Goal: Information Seeking & Learning: Learn about a topic

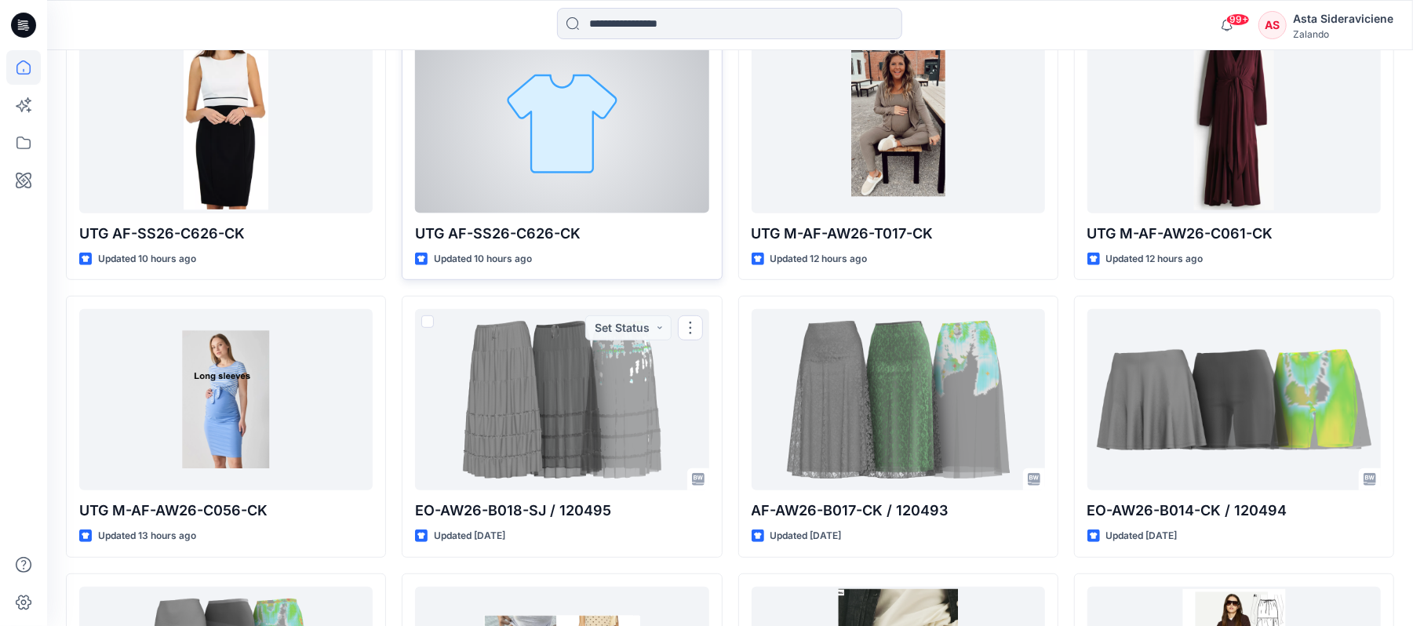
scroll to position [314, 0]
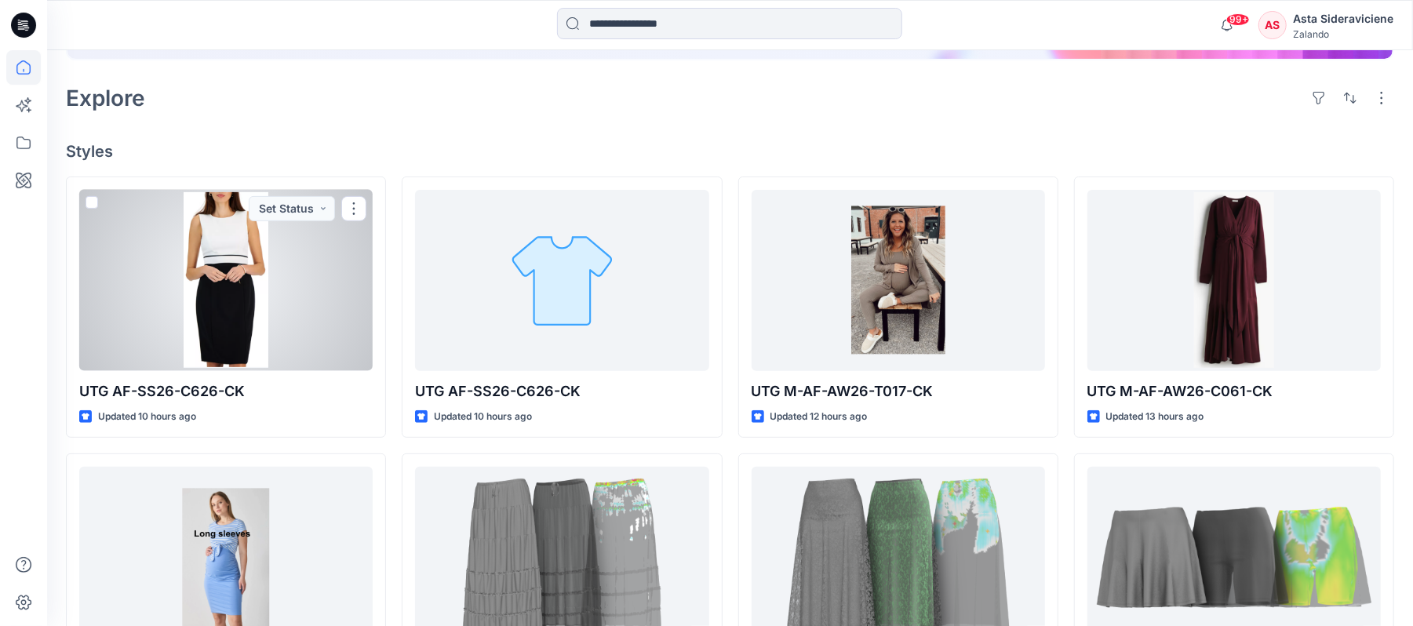
click at [242, 309] on div at bounding box center [225, 280] width 293 height 181
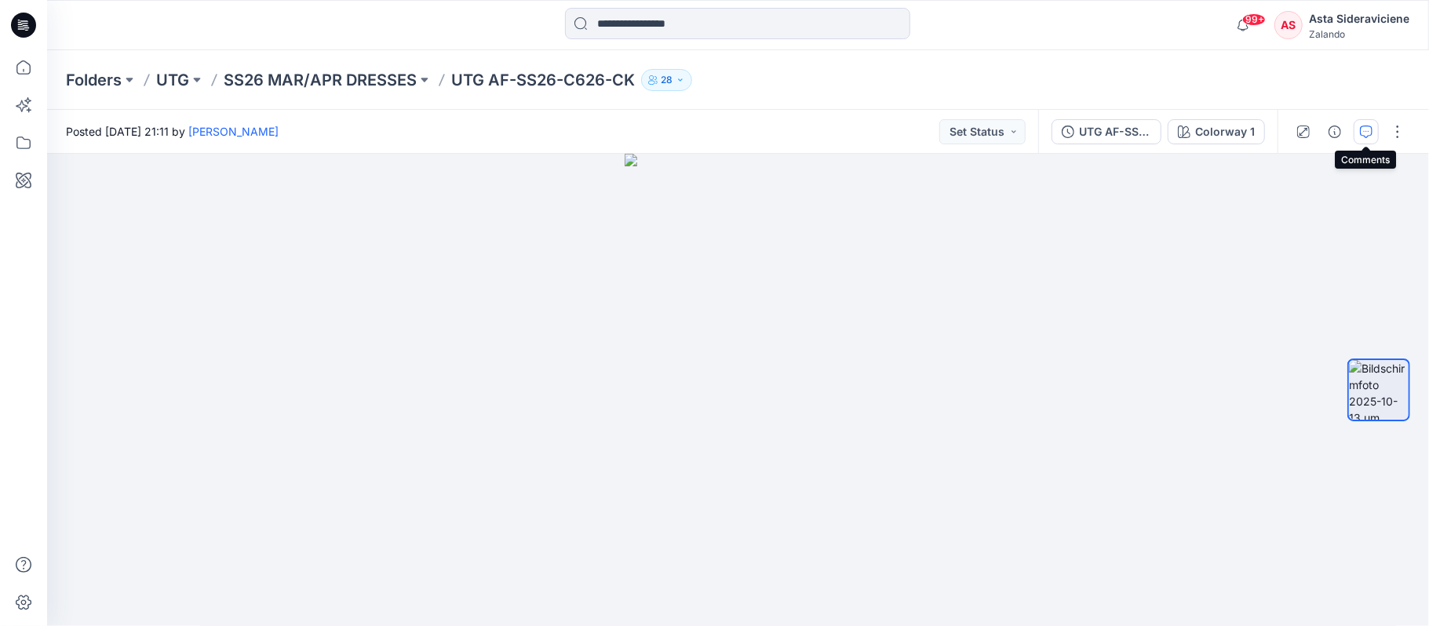
click at [1353, 138] on button "button" at bounding box center [1365, 131] width 25 height 25
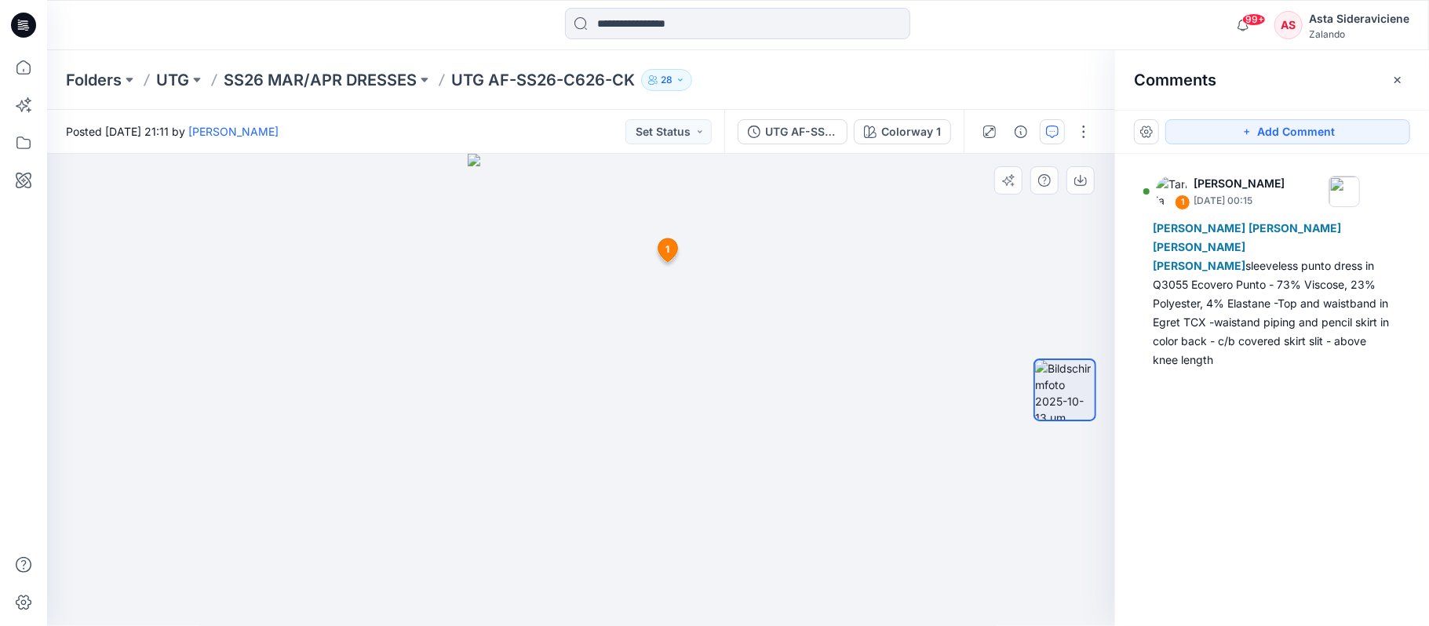
click at [661, 245] on icon at bounding box center [667, 251] width 20 height 24
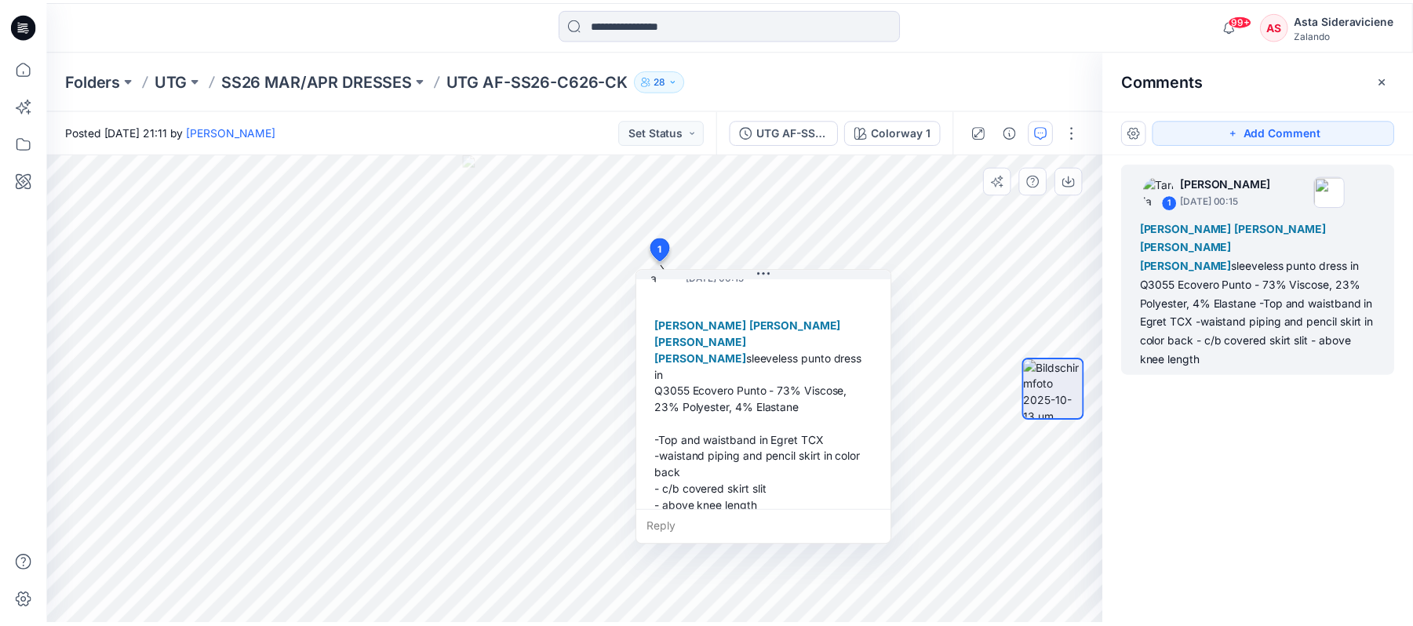
scroll to position [60, 0]
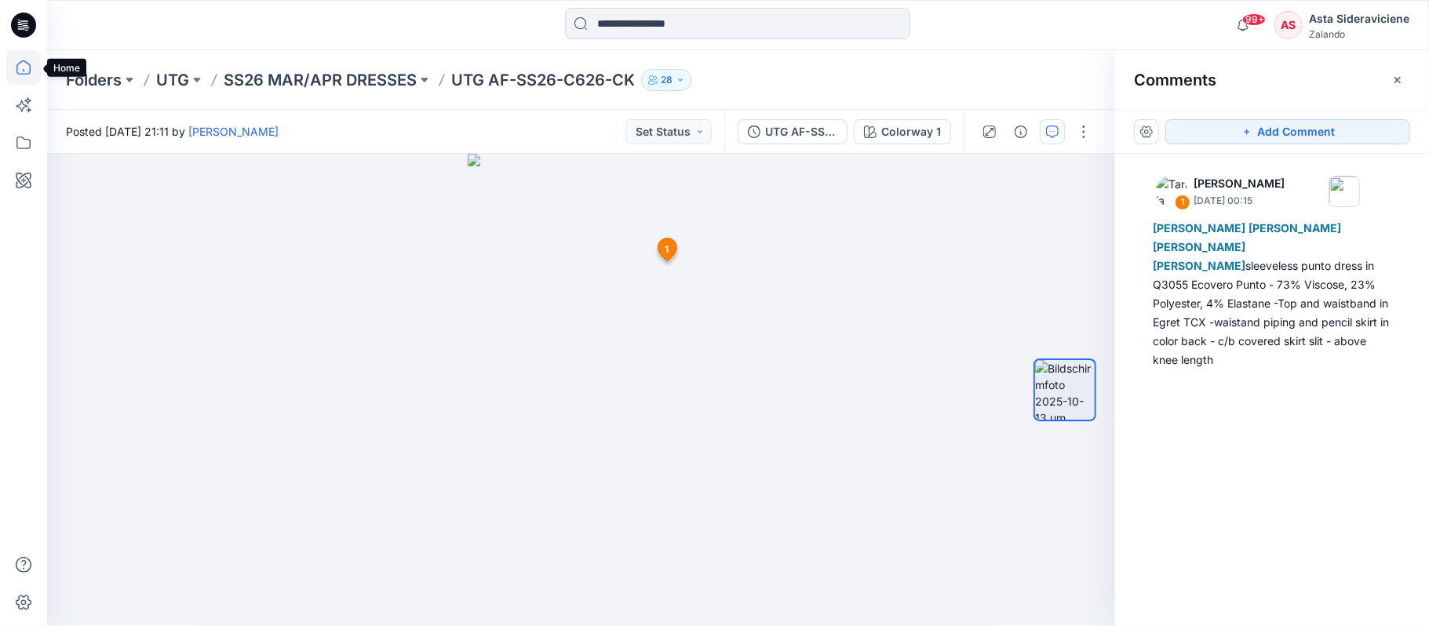
click at [19, 57] on icon at bounding box center [23, 67] width 35 height 35
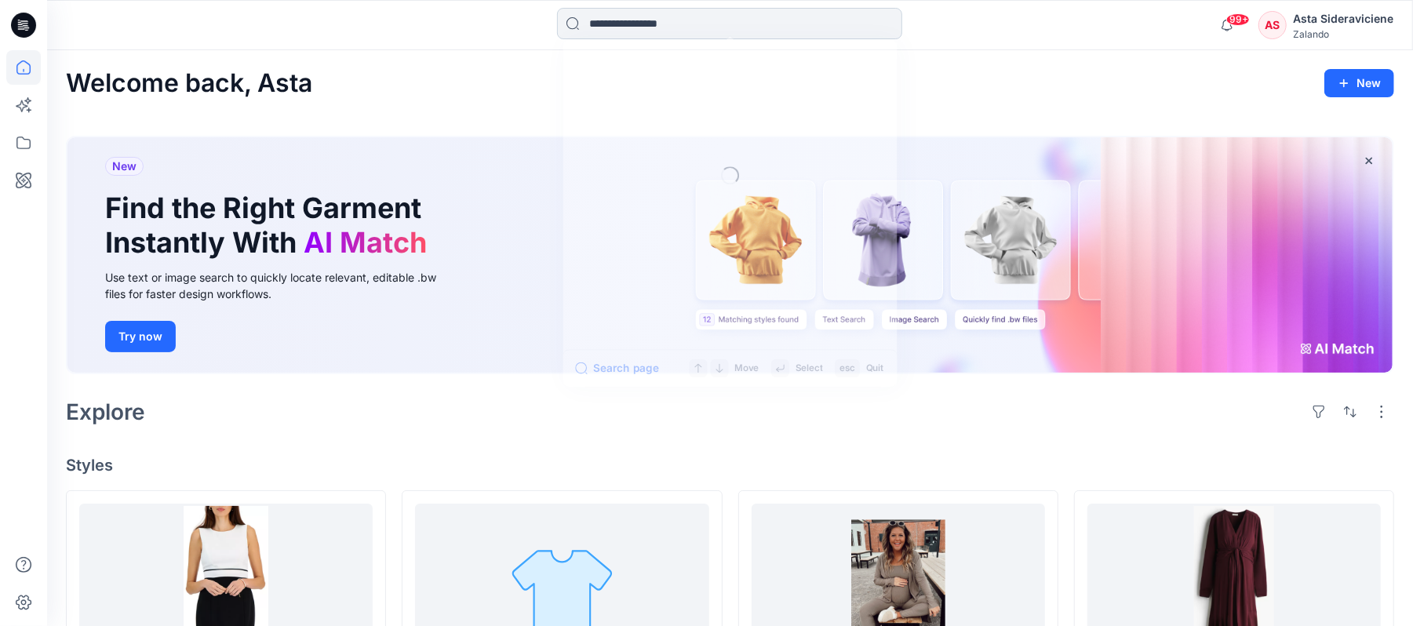
click at [647, 25] on input at bounding box center [729, 23] width 345 height 31
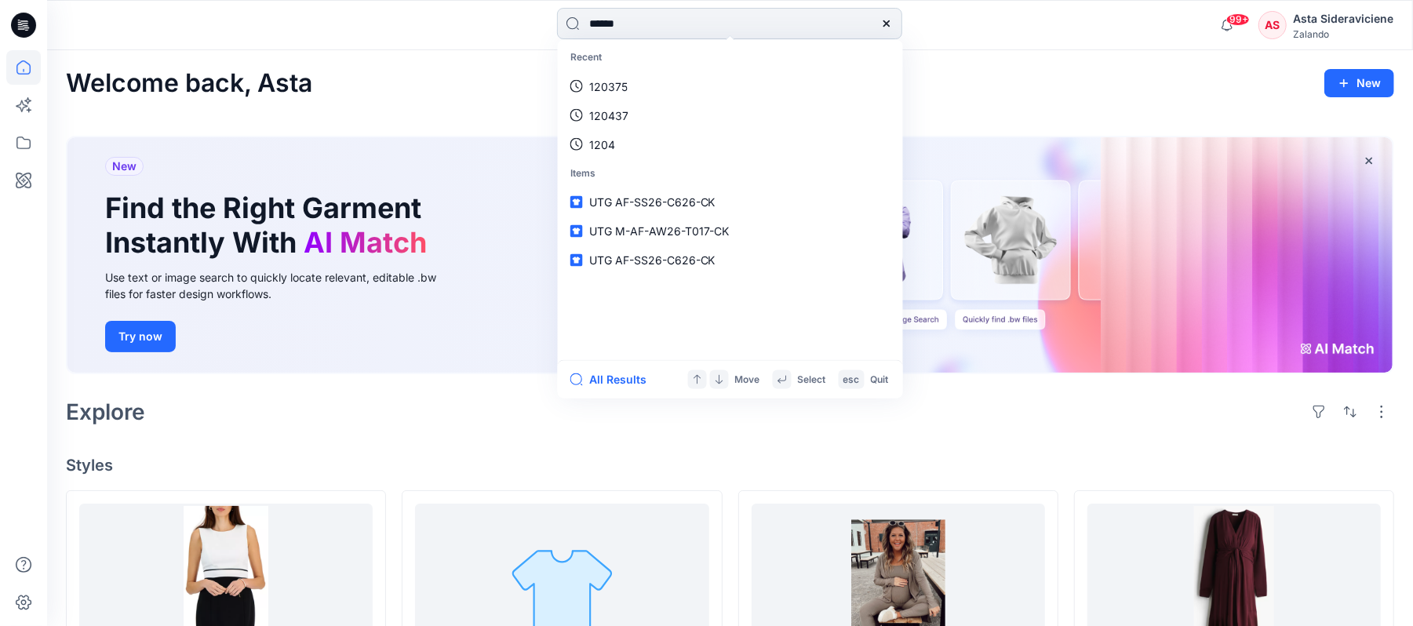
type input "******"
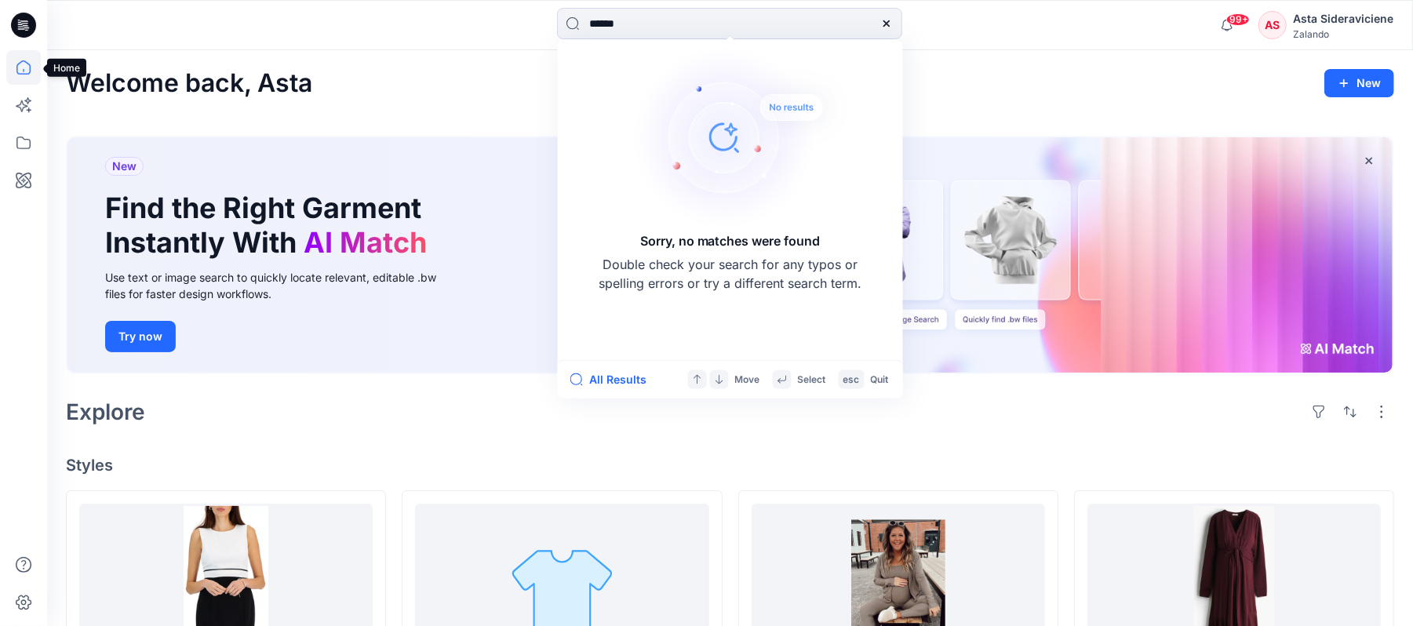
click at [14, 64] on icon at bounding box center [23, 67] width 35 height 35
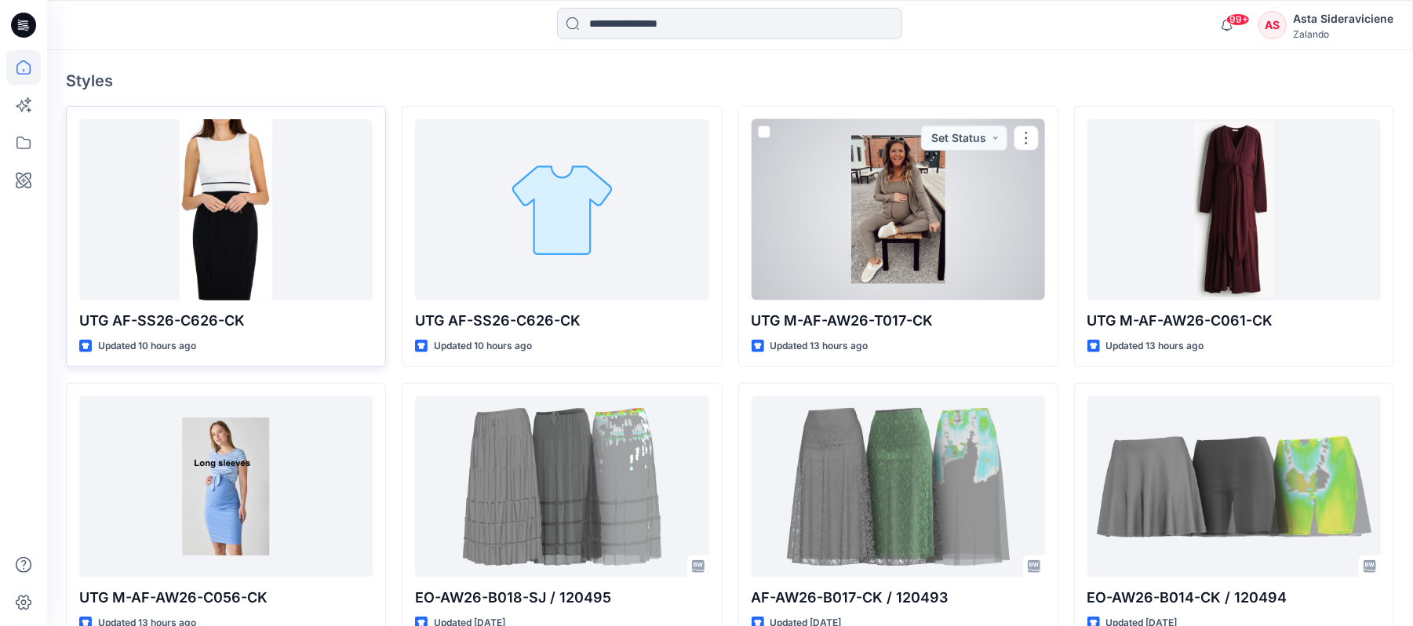
scroll to position [314, 0]
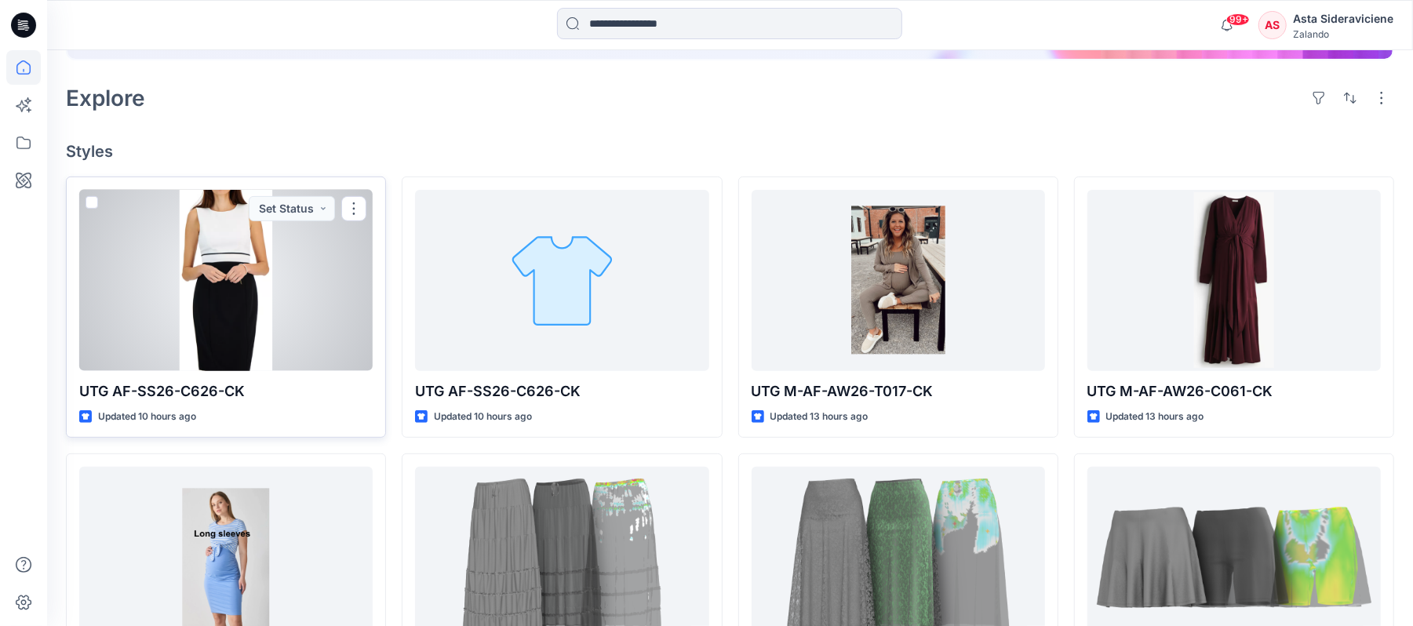
click at [224, 286] on div at bounding box center [225, 280] width 293 height 181
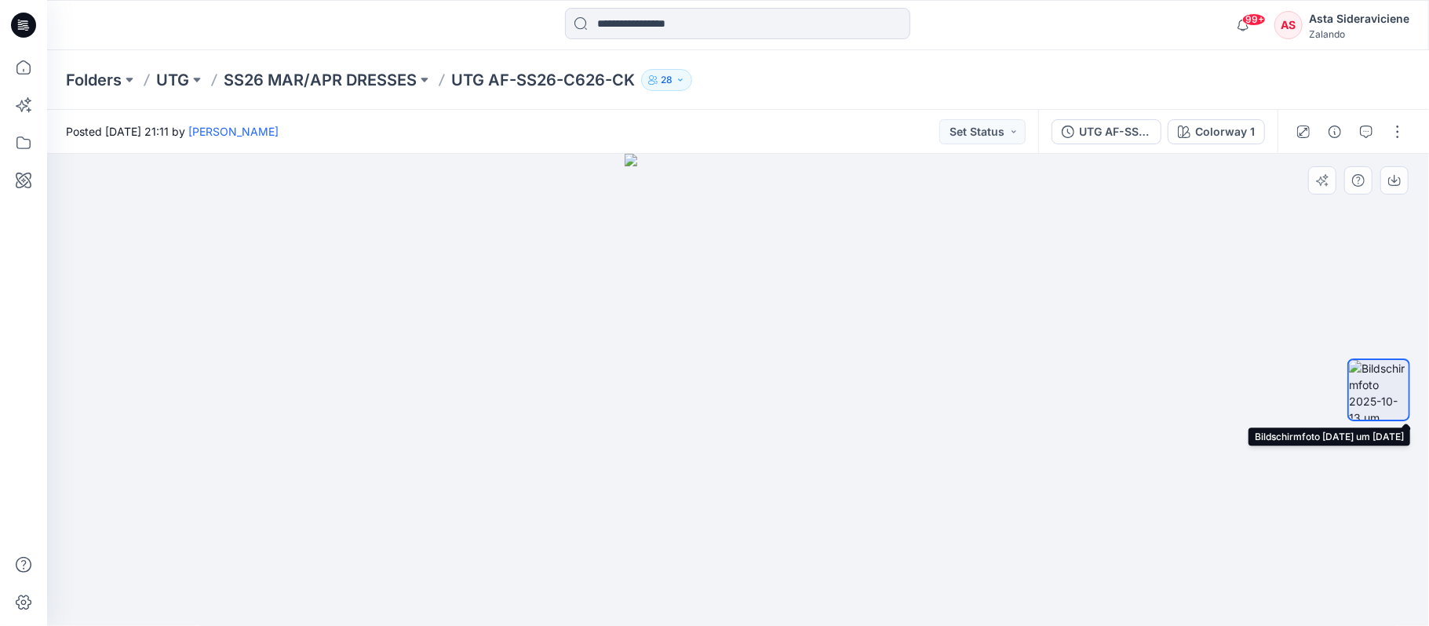
click at [1382, 406] on img at bounding box center [1379, 390] width 60 height 60
click at [1365, 136] on icon "button" at bounding box center [1366, 132] width 13 height 13
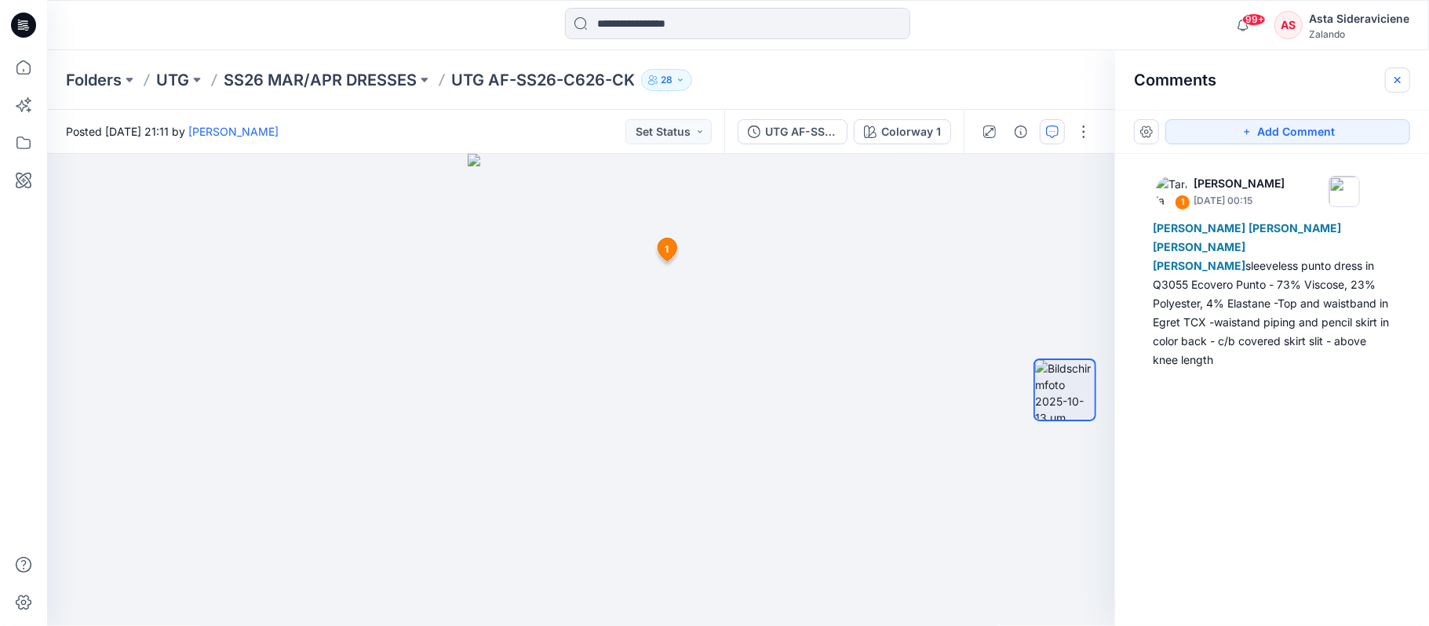
click at [1397, 78] on icon "button" at bounding box center [1397, 80] width 13 height 13
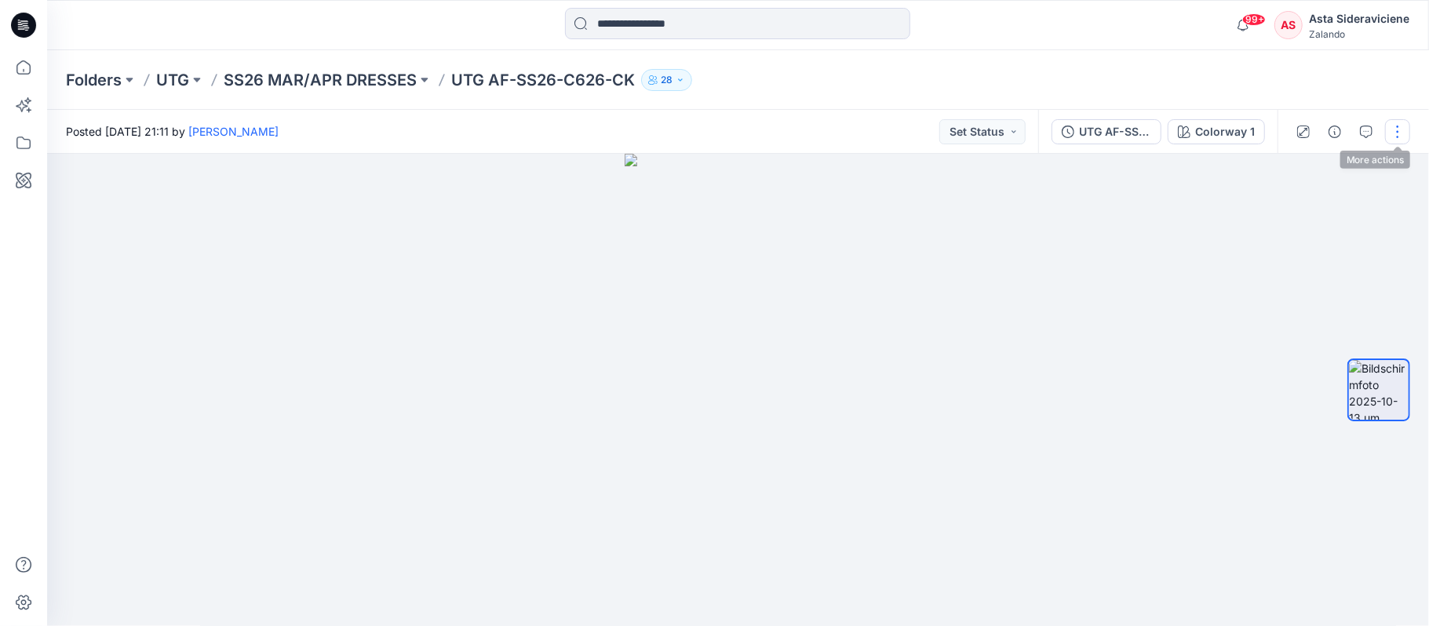
click at [1392, 133] on button "button" at bounding box center [1397, 131] width 25 height 25
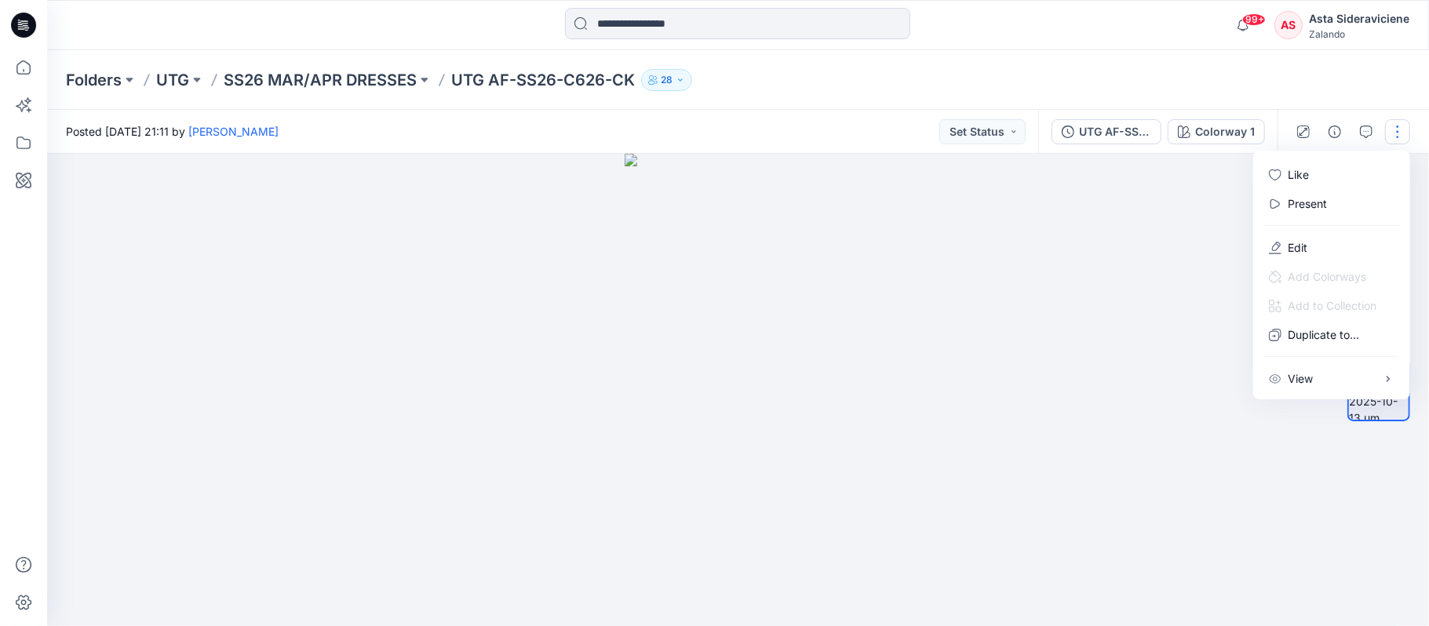
click at [1156, 372] on div at bounding box center [738, 390] width 1382 height 473
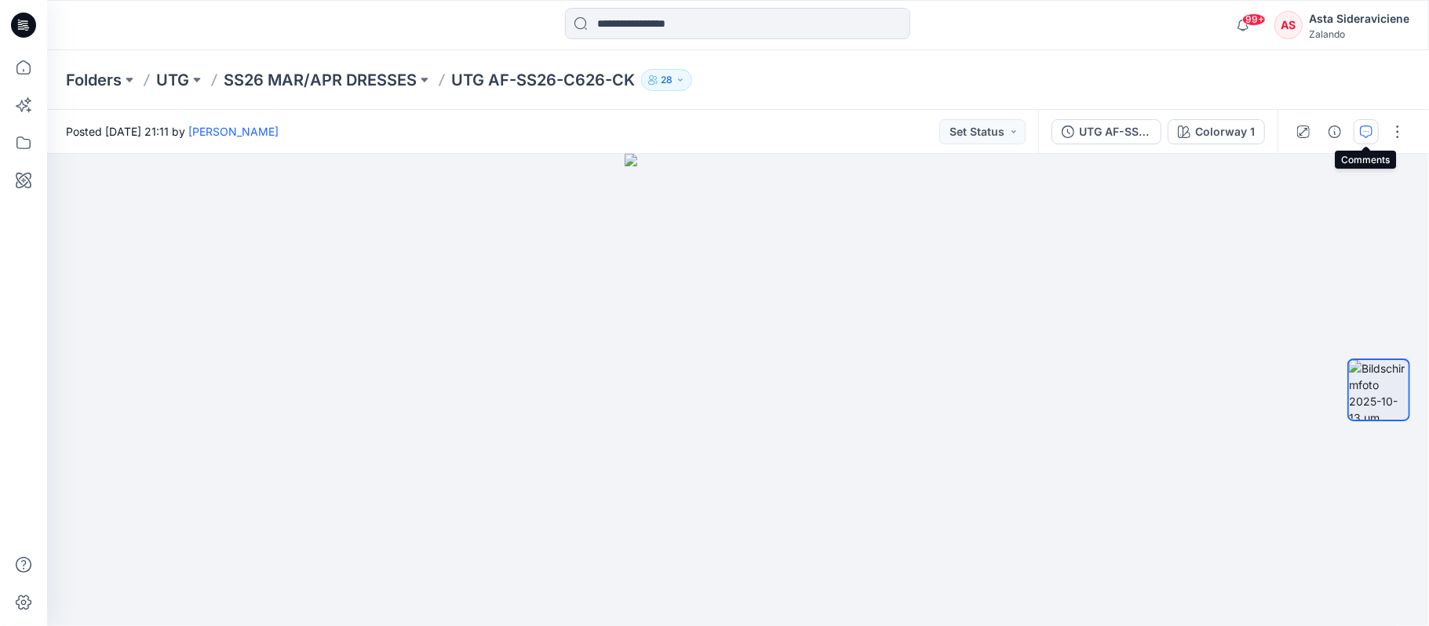
click at [1360, 129] on icon "button" at bounding box center [1366, 132] width 13 height 13
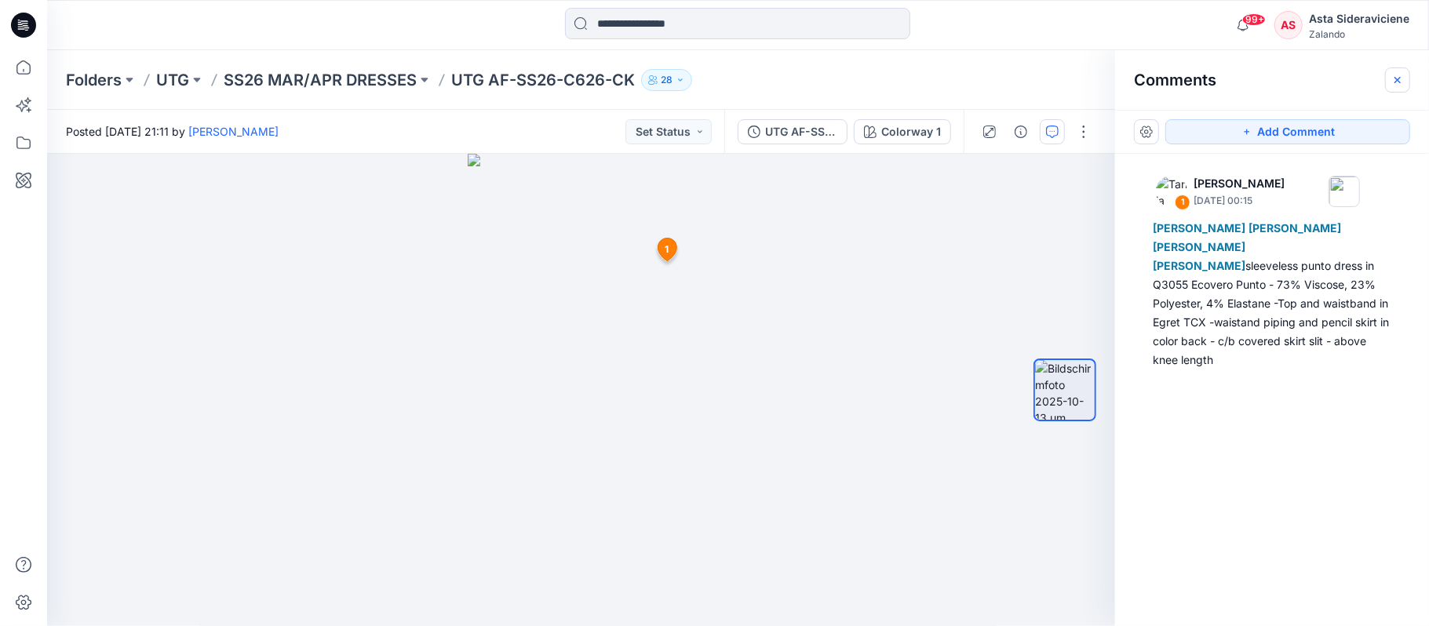
click at [1401, 78] on icon "button" at bounding box center [1397, 80] width 13 height 13
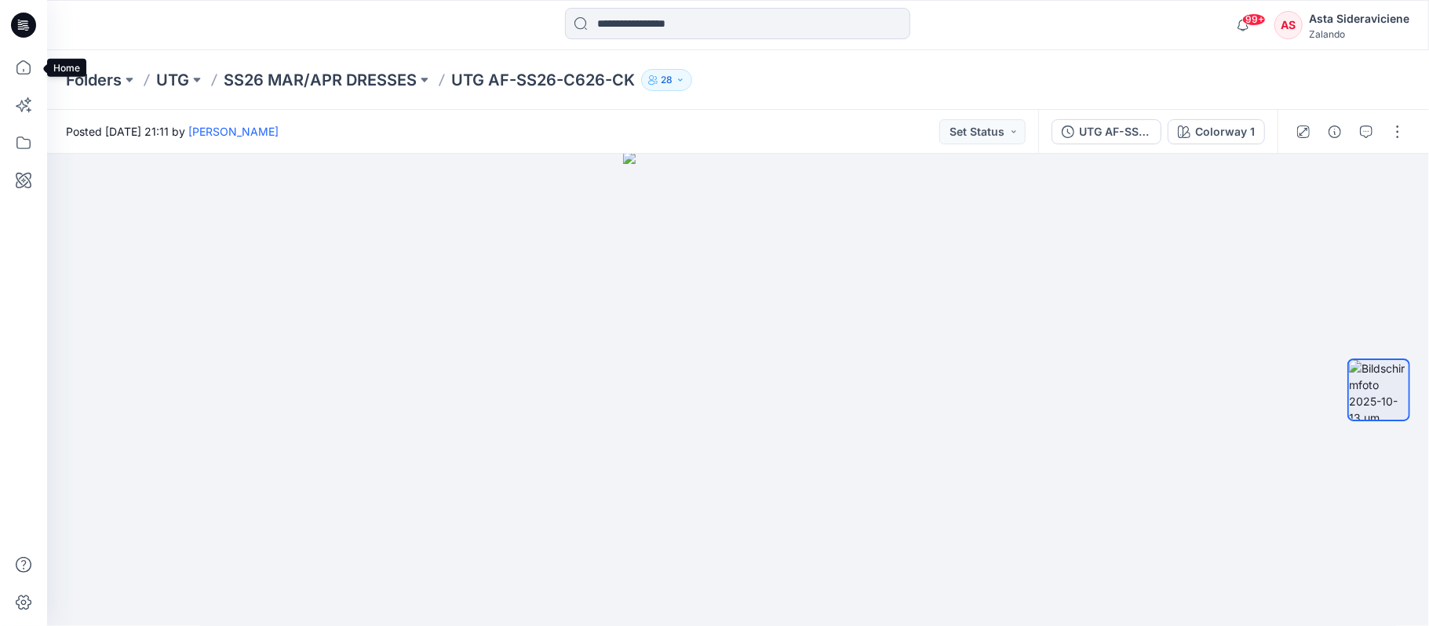
drag, startPoint x: 16, startPoint y: 64, endPoint x: 0, endPoint y: 151, distance: 87.7
click at [16, 64] on icon at bounding box center [23, 67] width 35 height 35
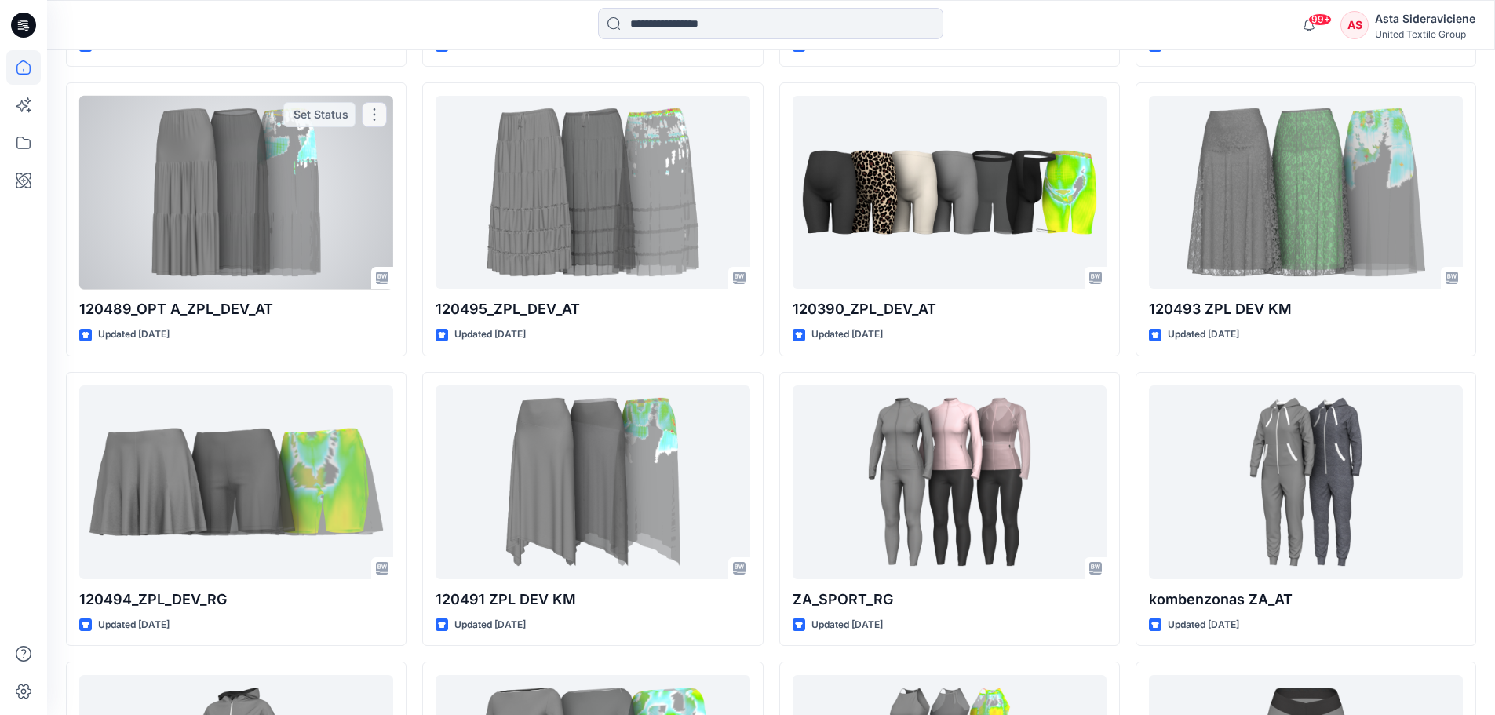
scroll to position [706, 0]
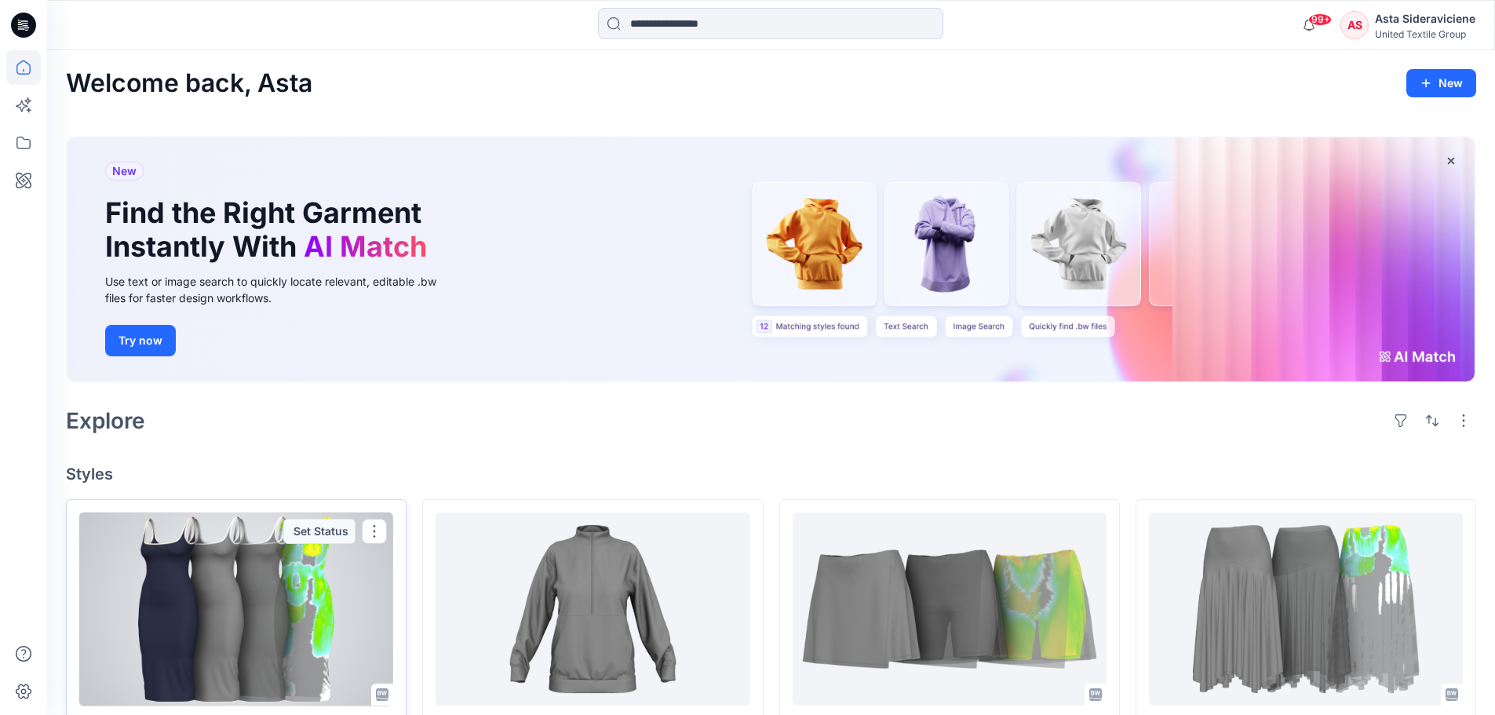
click at [227, 601] on div at bounding box center [236, 609] width 314 height 194
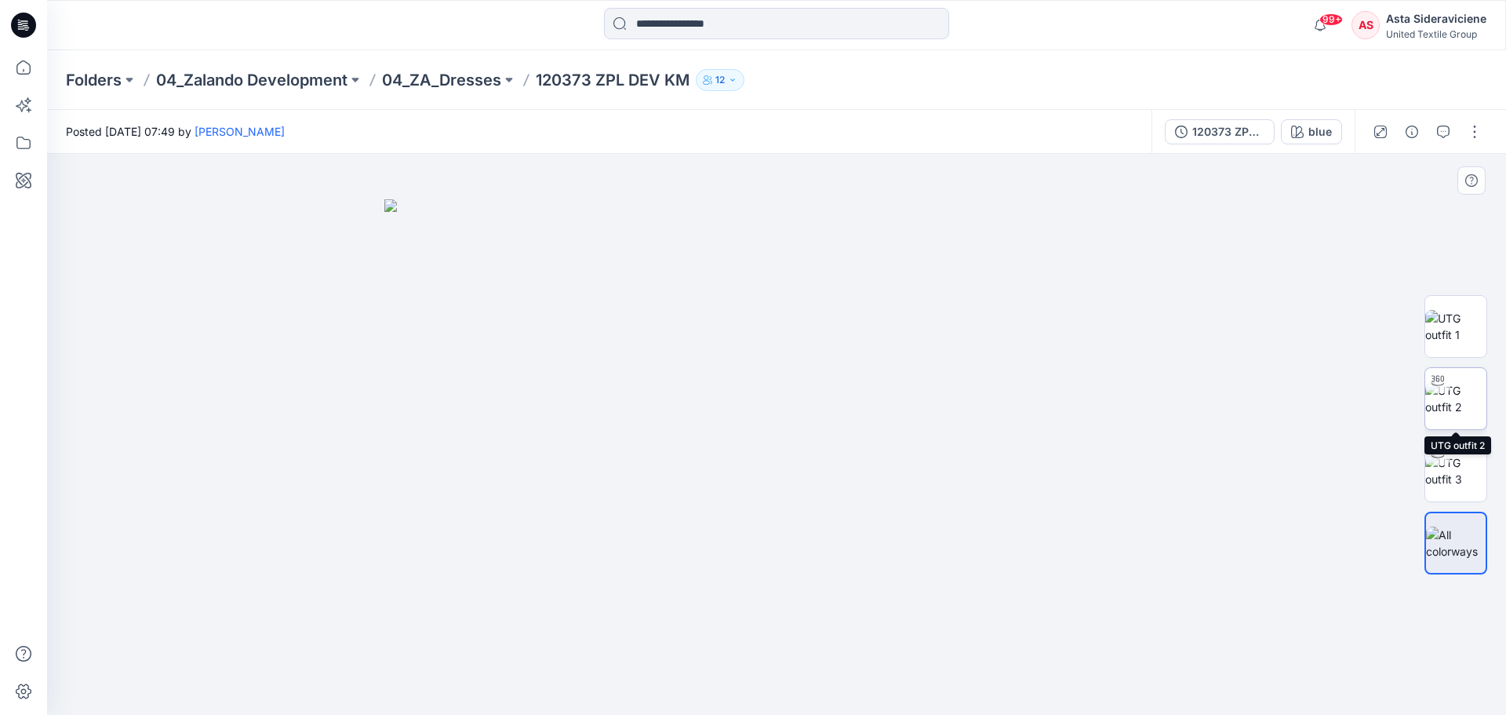
click at [1466, 389] on img at bounding box center [1456, 398] width 61 height 33
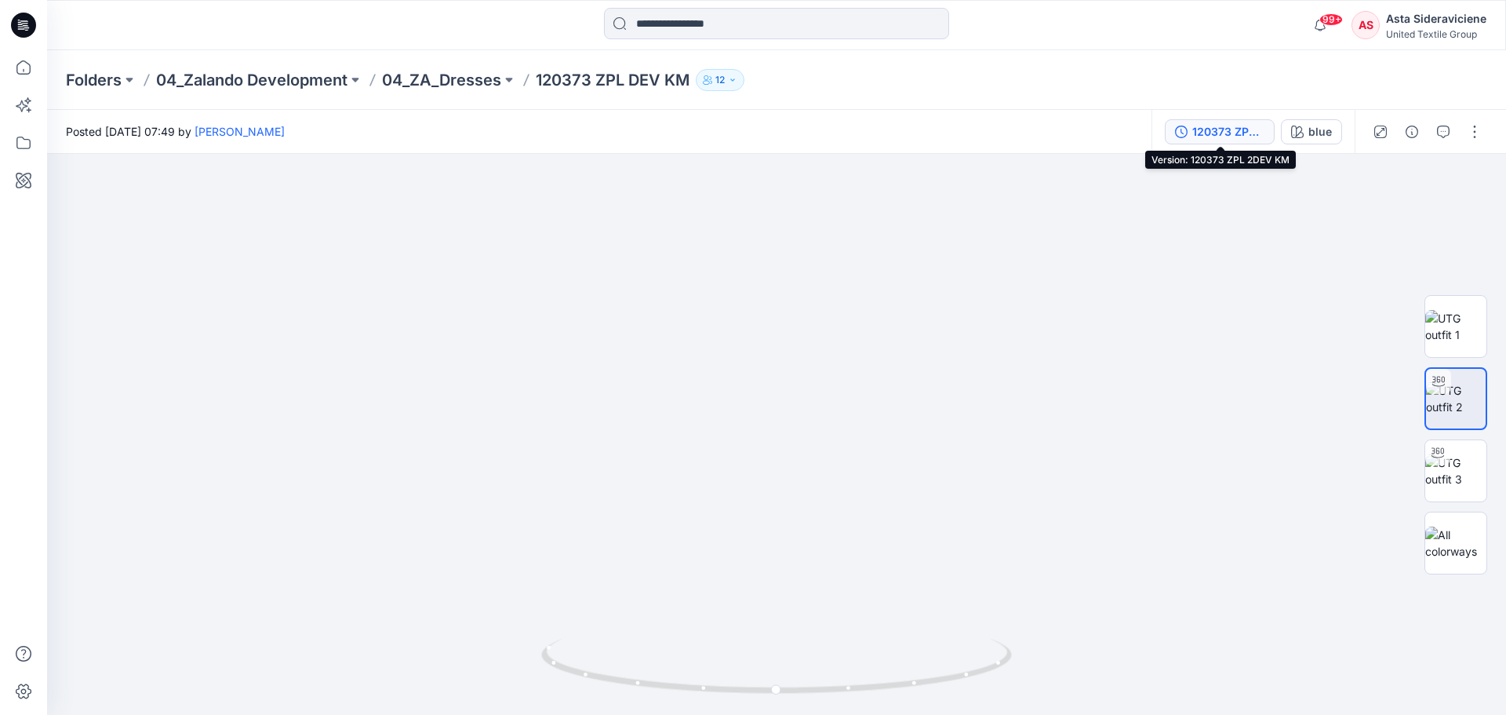
click at [1245, 135] on div "120373 ZPL 2DEV KM" at bounding box center [1229, 131] width 72 height 17
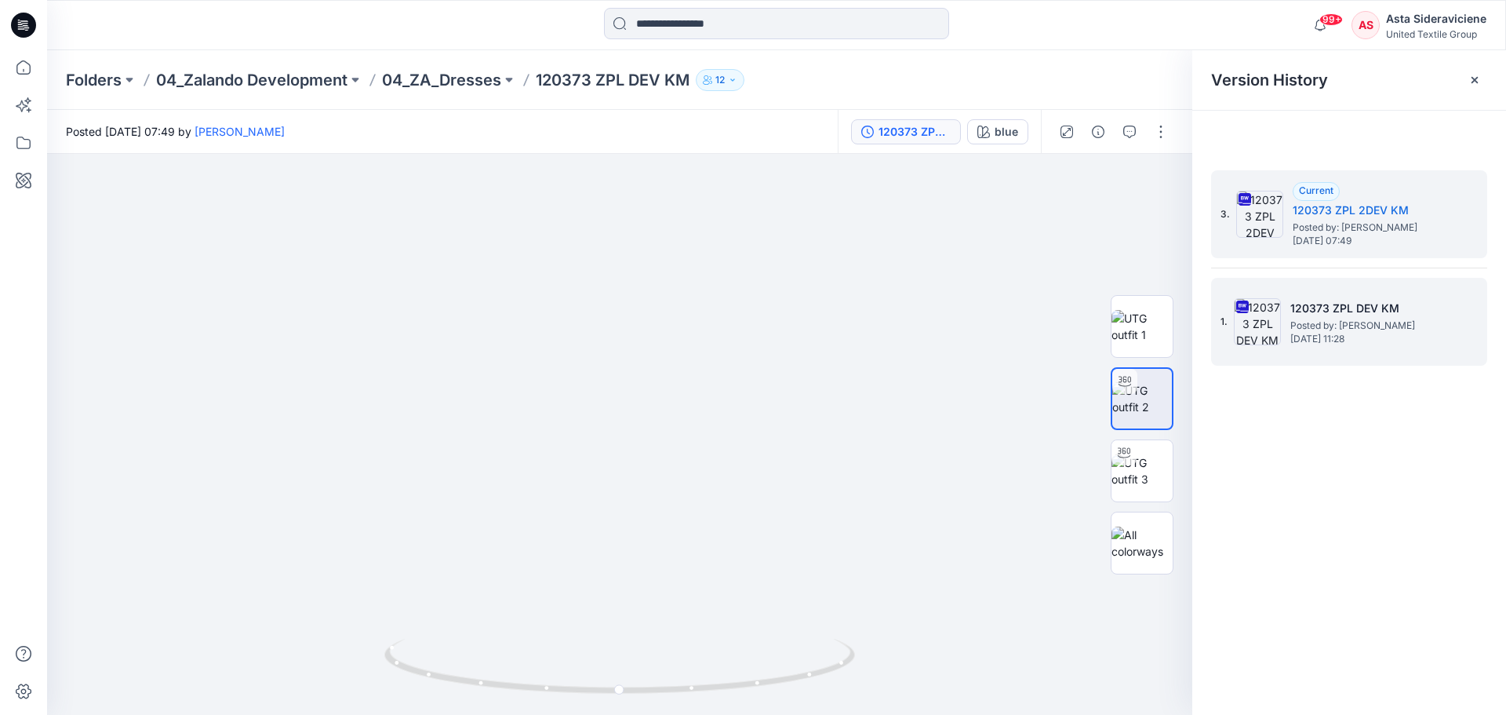
click at [1322, 312] on h5 "120373 ZPL DEV KM" at bounding box center [1369, 308] width 157 height 19
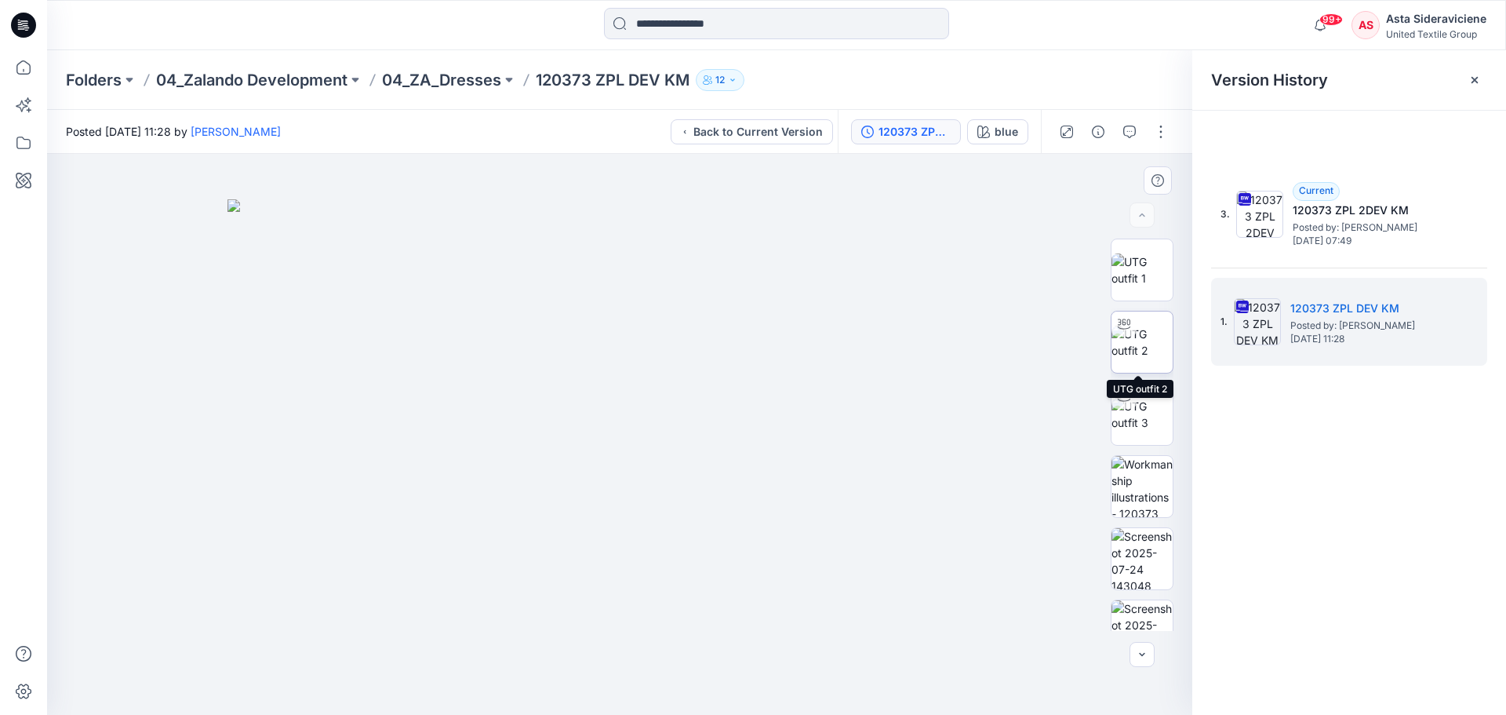
click at [1139, 342] on img at bounding box center [1142, 342] width 61 height 33
drag, startPoint x: 670, startPoint y: 328, endPoint x: 625, endPoint y: 479, distance: 158.1
click at [624, 479] on img at bounding box center [619, 409] width 956 height 610
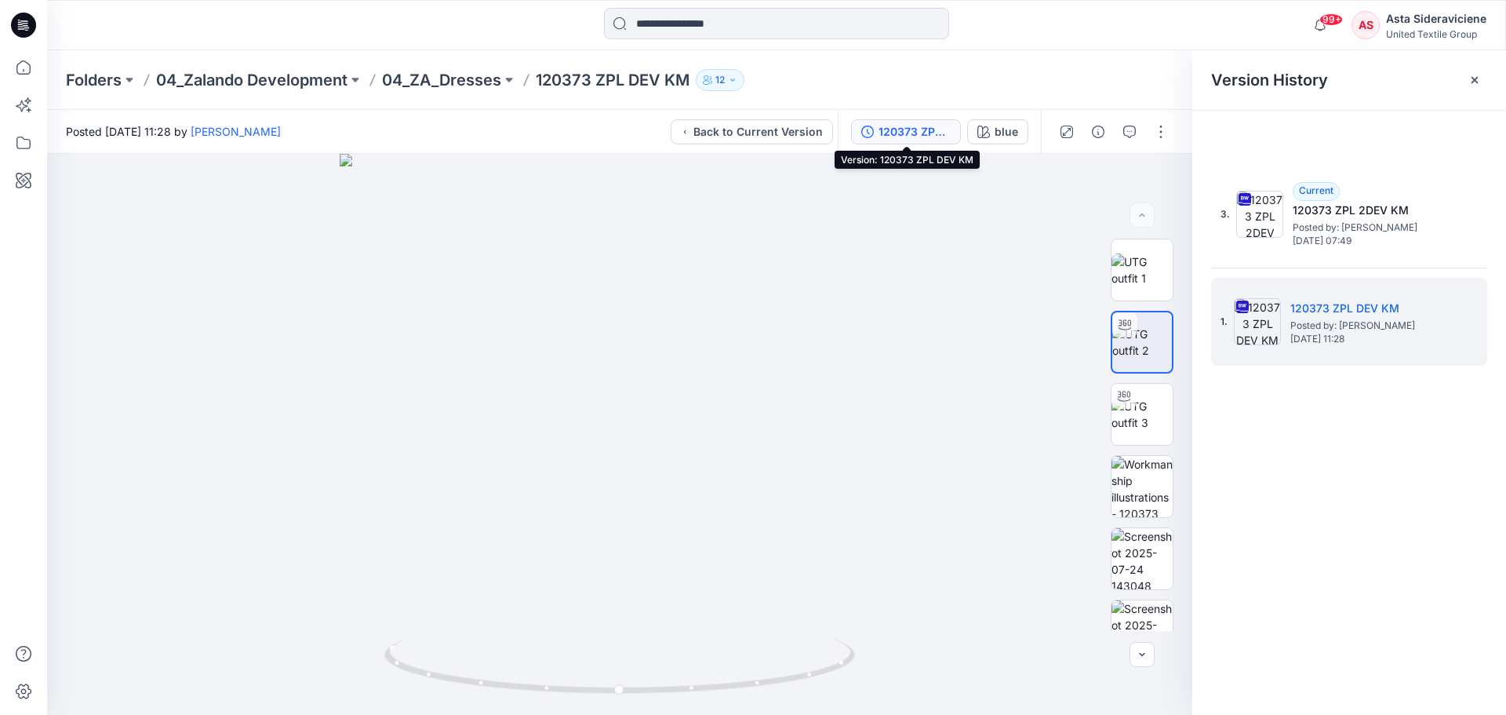
click at [898, 134] on div "120373 ZPL DEV KM" at bounding box center [915, 131] width 72 height 17
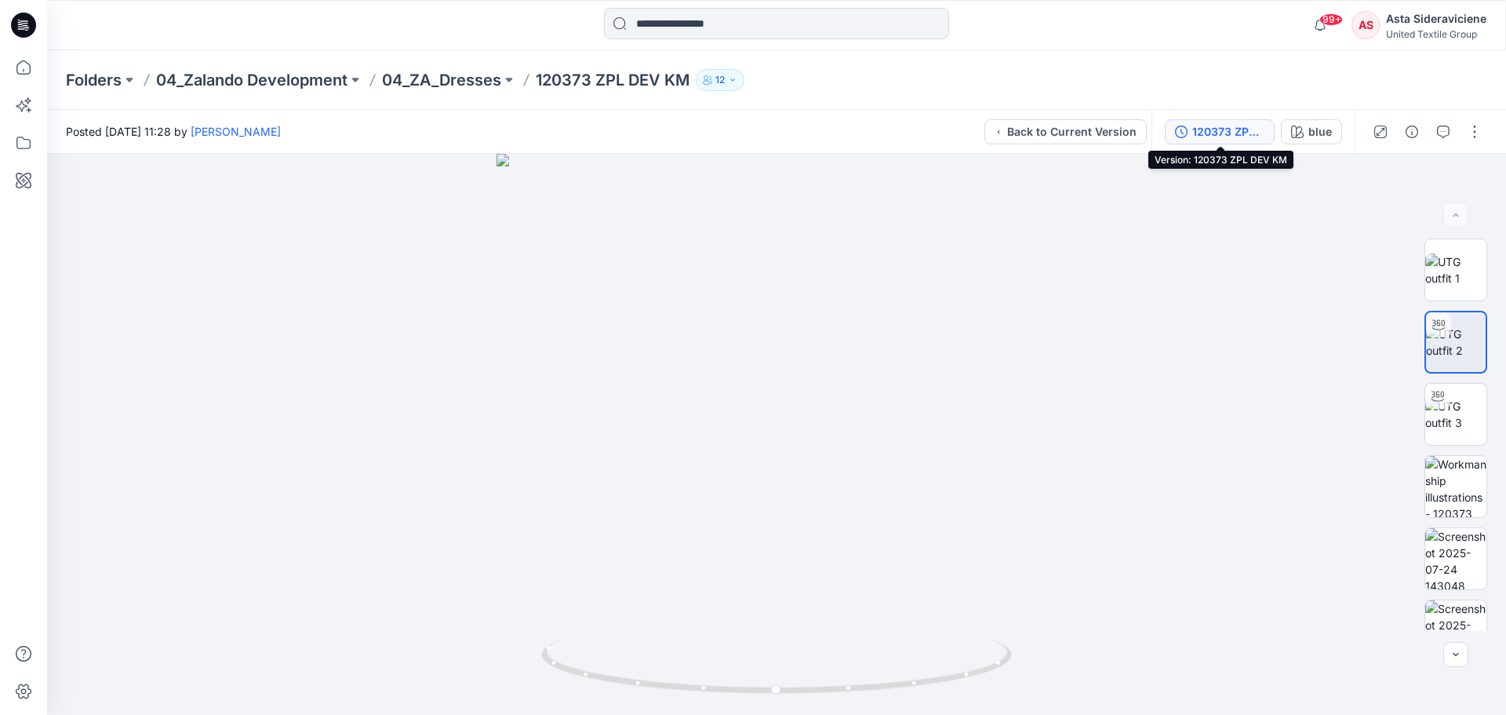
click at [1234, 130] on div "120373 ZPL DEV KM" at bounding box center [1229, 131] width 72 height 17
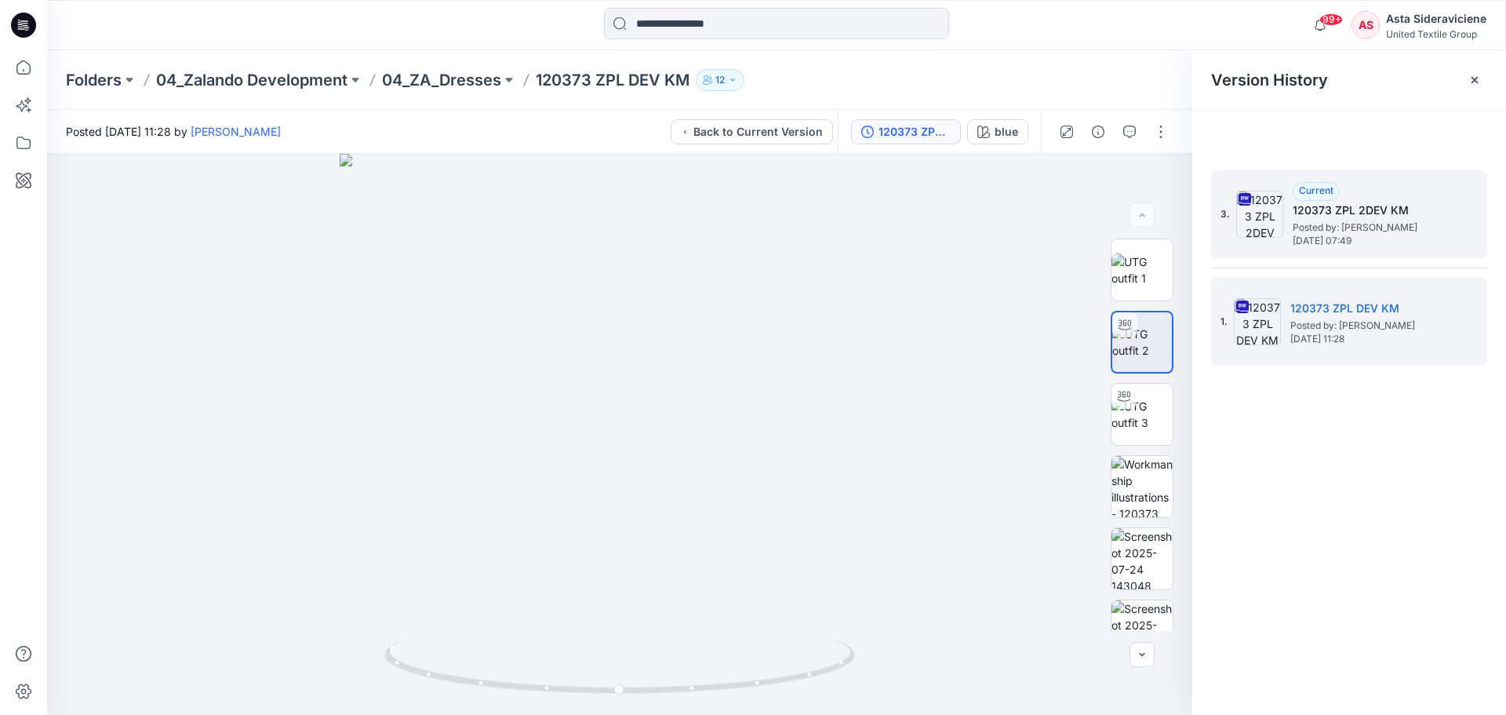
click at [1298, 214] on h5 "120373 ZPL 2DEV KM" at bounding box center [1371, 210] width 157 height 19
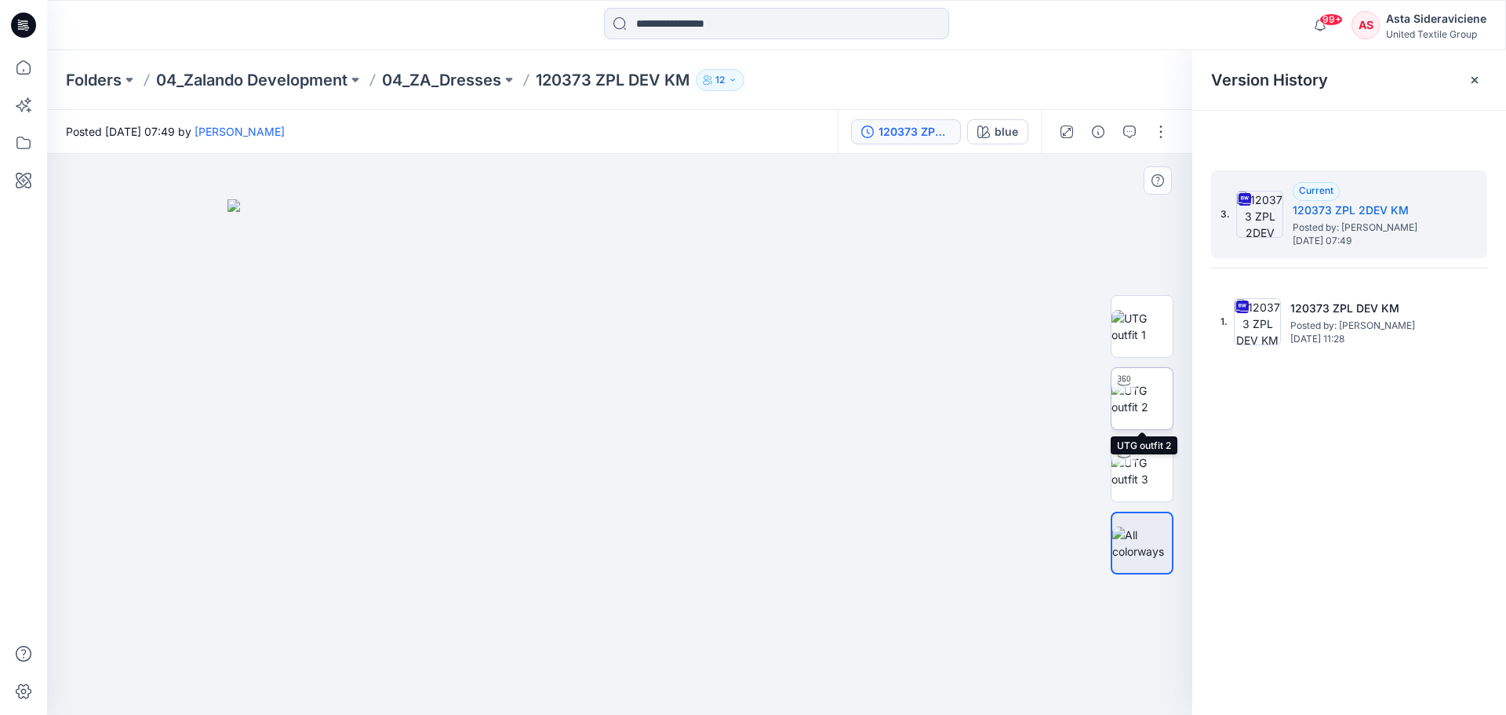
click at [1146, 402] on img at bounding box center [1142, 398] width 61 height 33
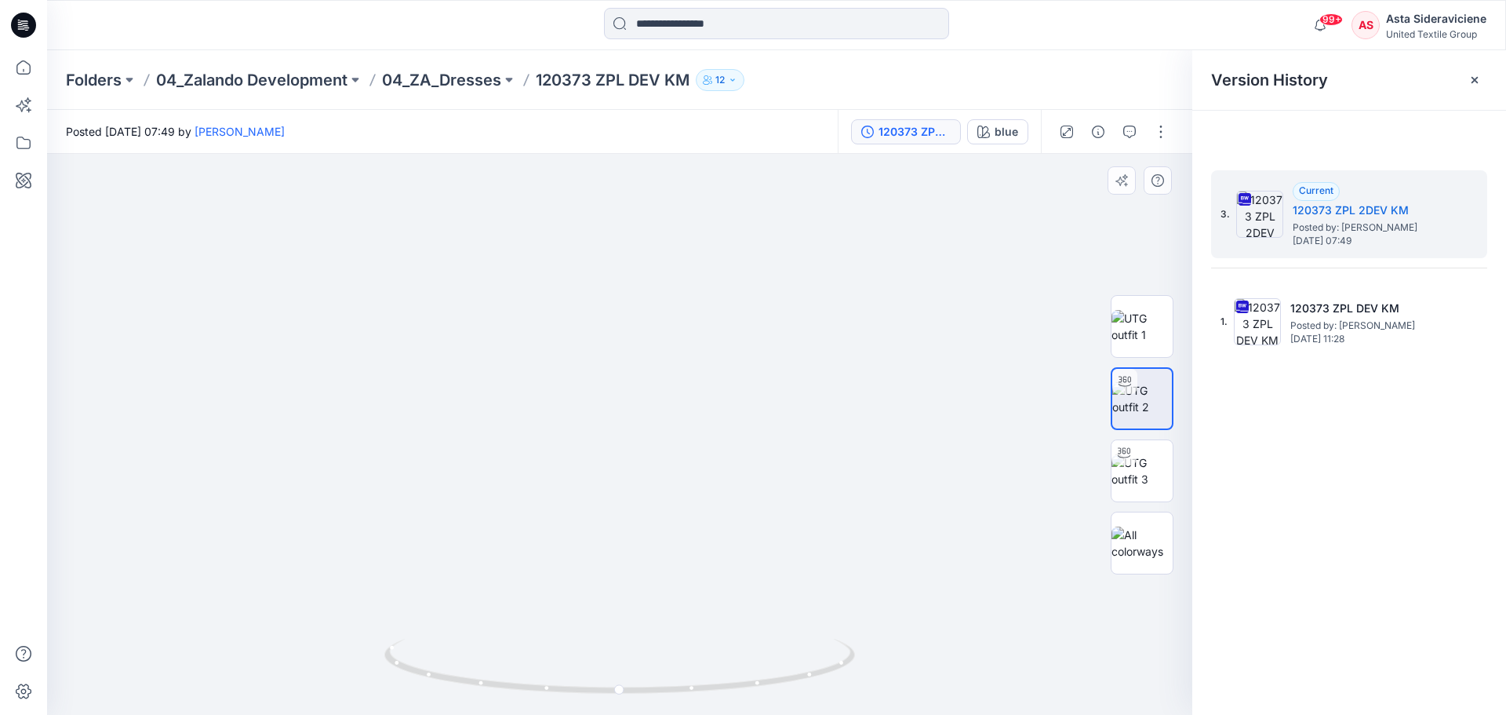
drag, startPoint x: 643, startPoint y: 296, endPoint x: 623, endPoint y: 461, distance: 166.7
click at [623, 461] on img at bounding box center [620, 372] width 1036 height 683
click at [26, 67] on icon at bounding box center [23, 67] width 35 height 35
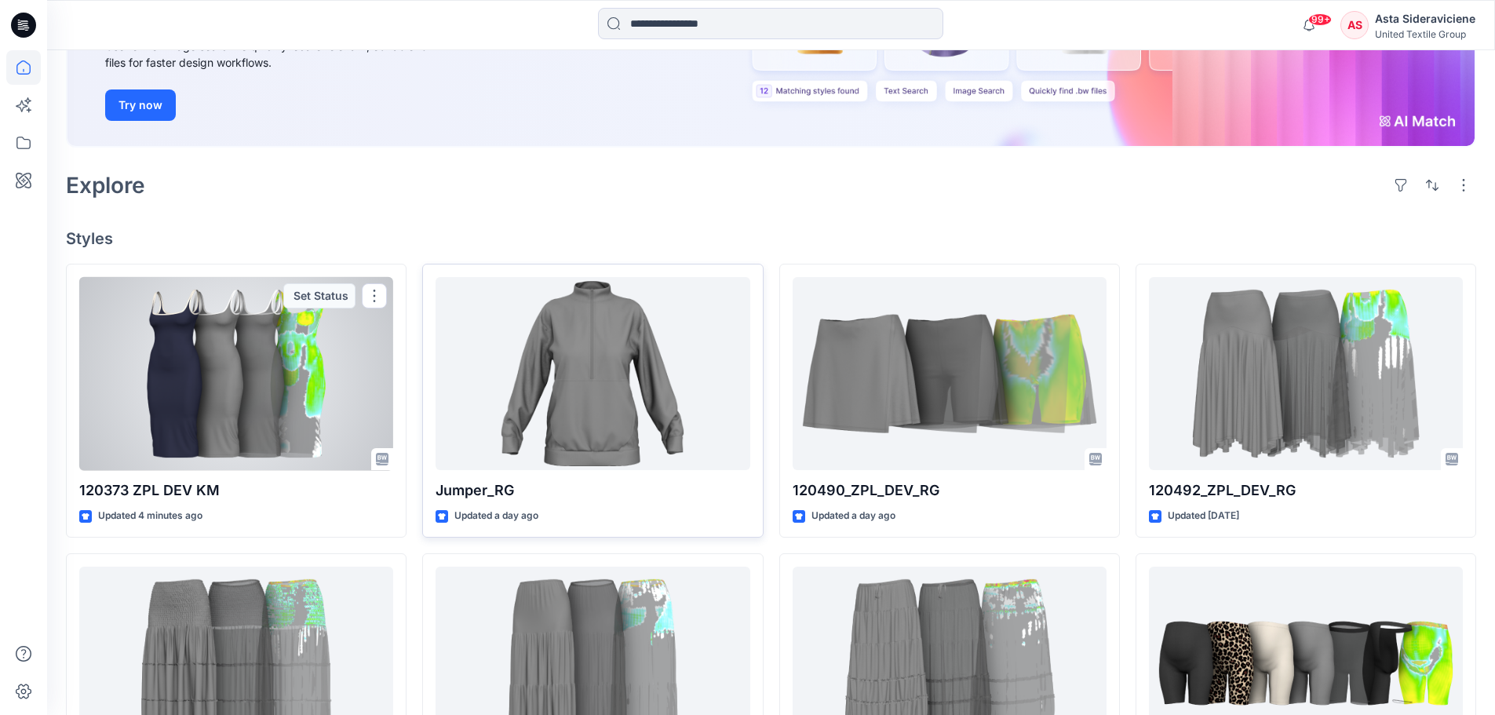
scroll to position [314, 0]
